Goal: Information Seeking & Learning: Learn about a topic

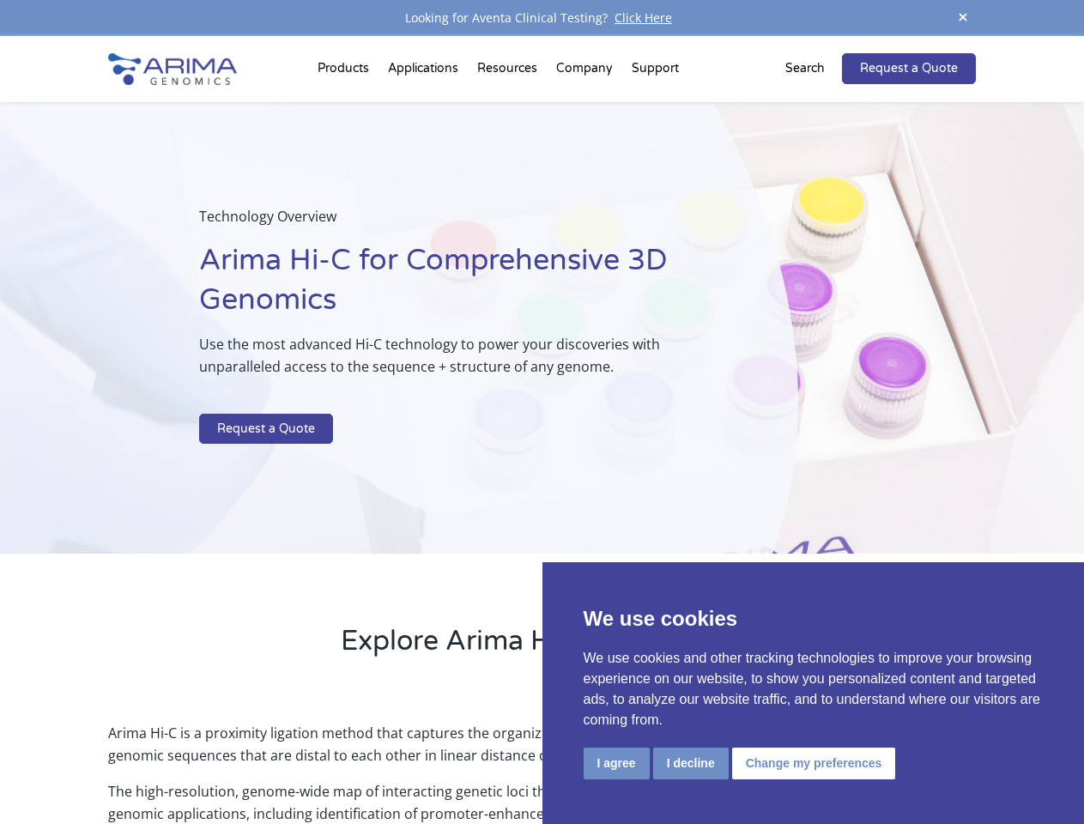
click at [542, 412] on p at bounding box center [455, 403] width 513 height 22
click at [617, 763] on button "I agree" at bounding box center [617, 764] width 66 height 32
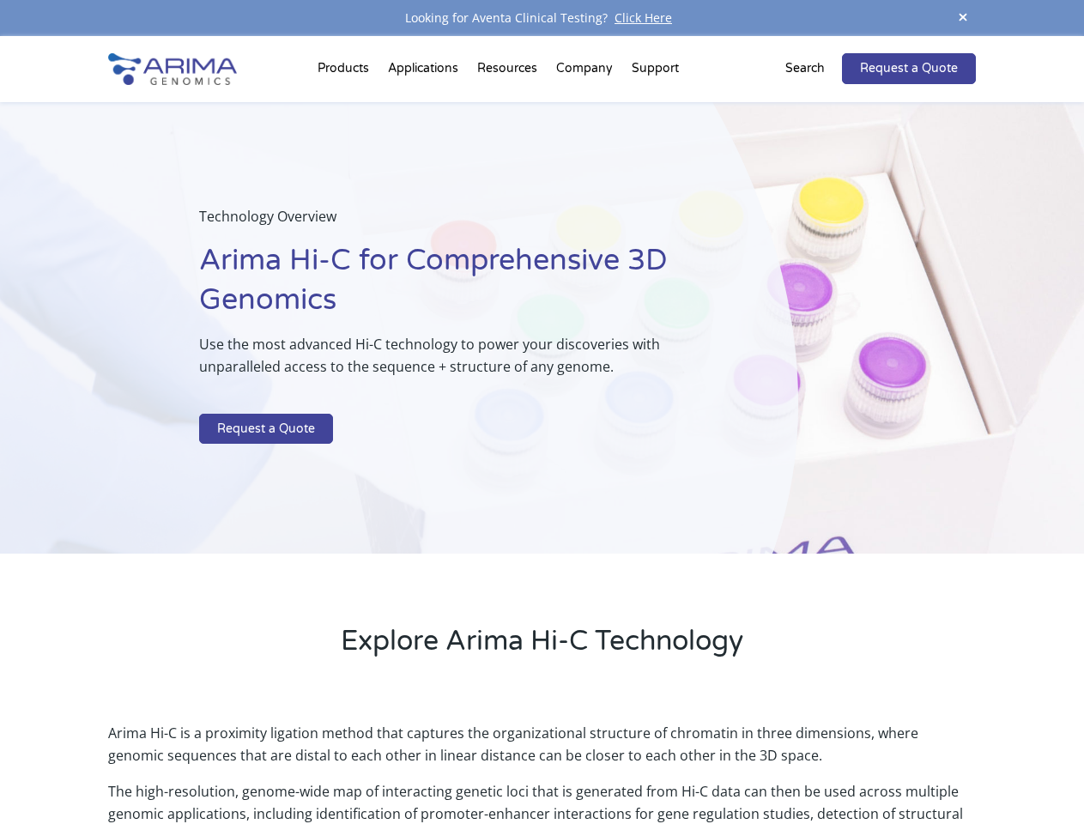
click at [690, 763] on p "Arima Hi-C is a proximity ligation method that captures the organizational stru…" at bounding box center [541, 751] width 867 height 58
click at [811, 763] on p "Arima Hi-C is a proximity ligation method that captures the organizational stru…" at bounding box center [541, 751] width 867 height 58
click at [963, 18] on span at bounding box center [964, 18] width 26 height 23
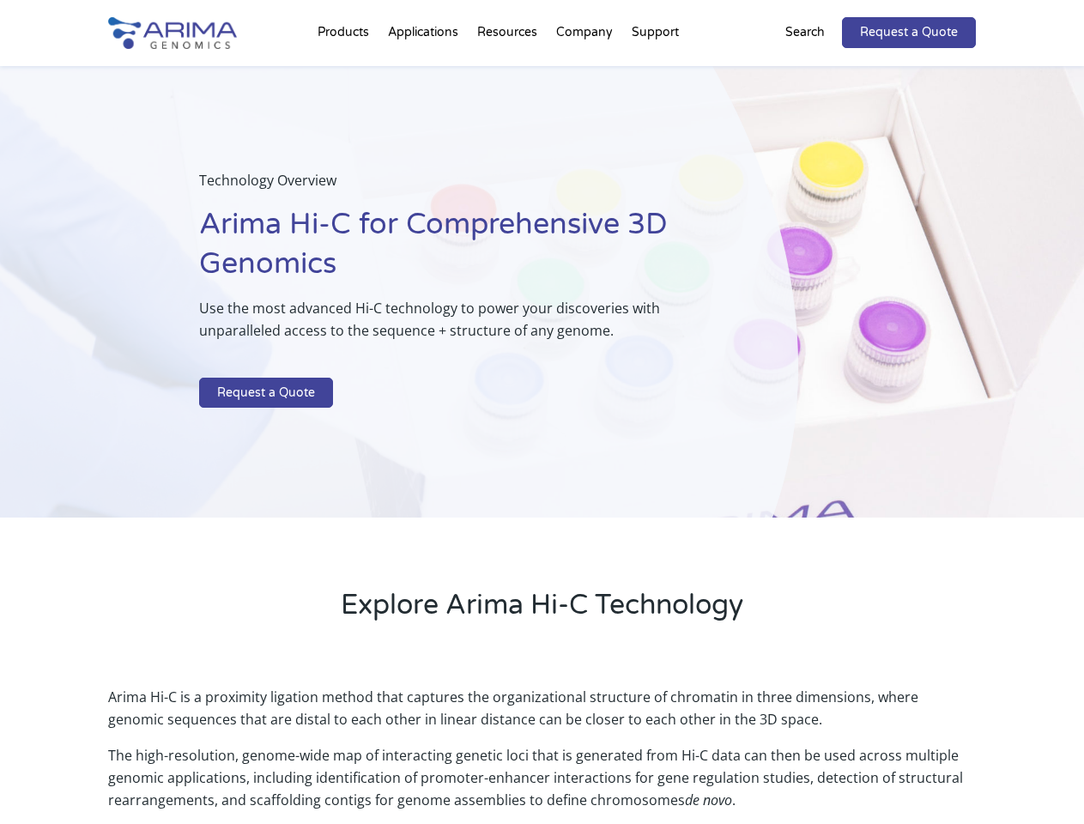
click at [542, 430] on div "Technology Overview Arima Hi-C for Comprehensive 3D Genomics Use the most advan…" at bounding box center [399, 292] width 799 height 453
click at [346, 72] on div "Technology Overview Arima Hi-C for Comprehensive 3D Genomics Use the most advan…" at bounding box center [399, 292] width 799 height 453
click at [509, 72] on div "Technology Overview Arima Hi-C for Comprehensive 3D Genomics Use the most advan…" at bounding box center [399, 292] width 799 height 453
click at [586, 72] on div "Technology Overview Arima Hi-C for Comprehensive 3D Genomics Use the most advan…" at bounding box center [399, 292] width 799 height 453
click at [655, 72] on div "Technology Overview Arima Hi-C for Comprehensive 3D Genomics Use the most advan…" at bounding box center [399, 292] width 799 height 453
